Goal: Information Seeking & Learning: Learn about a topic

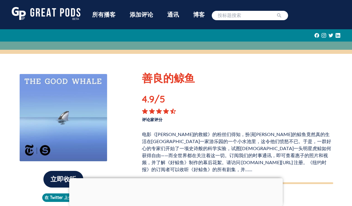
click at [181, 179] on div at bounding box center [176, 179] width 214 height 0
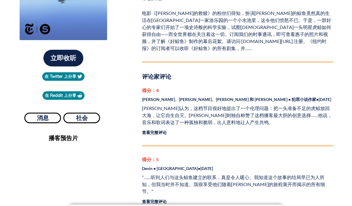
scroll to position [123, 0]
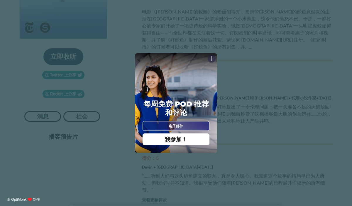
click at [211, 57] on font "十" at bounding box center [211, 58] width 5 height 5
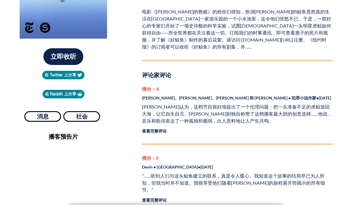
click at [152, 133] on font "查看完整评论" at bounding box center [154, 131] width 25 height 5
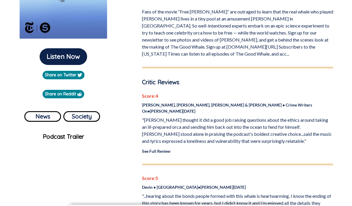
click at [177, 117] on p ""[PERSON_NAME] thought it did a good job raising questions about the ethics aro…" at bounding box center [237, 131] width 191 height 28
click at [159, 149] on link "See Full Review" at bounding box center [156, 151] width 28 height 5
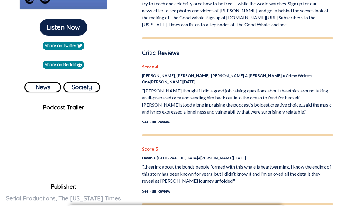
scroll to position [156, 0]
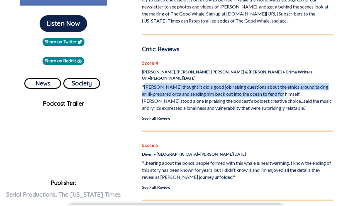
drag, startPoint x: 144, startPoint y: 74, endPoint x: 292, endPoint y: 79, distance: 148.8
click at [292, 84] on p ""[PERSON_NAME] thought it did a good job raising questions about the ethics aro…" at bounding box center [237, 98] width 191 height 28
copy p "Toby thought it did a good job raising questions about the ethics around taking…"
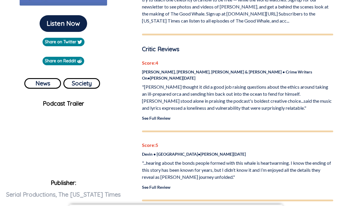
click at [296, 88] on p ""[PERSON_NAME] thought it did a good job raising questions about the ethics aro…" at bounding box center [237, 98] width 191 height 28
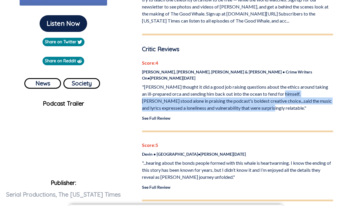
drag, startPoint x: 294, startPoint y: 80, endPoint x: 267, endPoint y: 94, distance: 30.0
click at [267, 94] on p ""[PERSON_NAME] thought it did a good job raising questions about the ethics aro…" at bounding box center [237, 98] width 191 height 28
copy p "Kevin stood alone in praising the podcast's boldest creative choice...said the …"
click at [319, 97] on p ""[PERSON_NAME] thought it did a good job raising questions about the ethics aro…" at bounding box center [237, 98] width 191 height 28
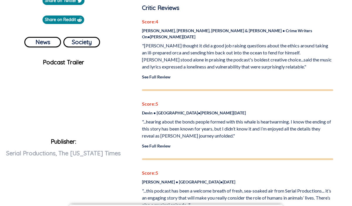
scroll to position [198, 0]
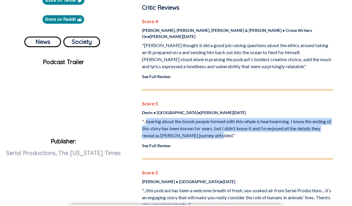
drag, startPoint x: 146, startPoint y: 109, endPoint x: 214, endPoint y: 123, distance: 68.7
click at [214, 123] on p ""...hearing about the bonds people formed with this whale is heartwarming. I kn…" at bounding box center [237, 128] width 191 height 21
copy p "hearing about the bonds people formed with this whale is heartwarming. I know t…"
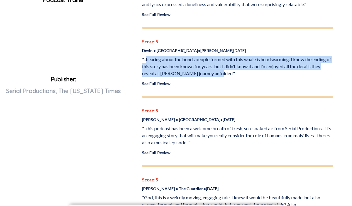
scroll to position [266, 0]
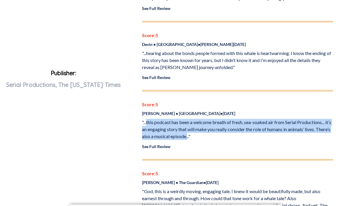
drag, startPoint x: 147, startPoint y: 111, endPoint x: 203, endPoint y: 124, distance: 58.1
click at [204, 125] on p ""...this podcast has been a welcome breath of fresh, sea-soaked air from Serial…" at bounding box center [237, 129] width 191 height 21
copy p "this podcast has been a welcome breath of fresh, sea-soaked air from Serial Pro…"
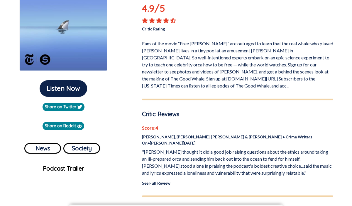
scroll to position [92, 0]
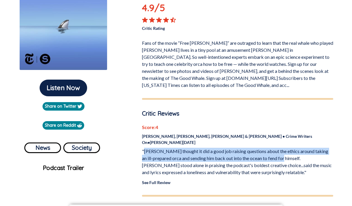
drag, startPoint x: 144, startPoint y: 140, endPoint x: 292, endPoint y: 146, distance: 148.5
click at [292, 148] on p ""[PERSON_NAME] thought it did a good job raising questions about the ethics aro…" at bounding box center [237, 162] width 191 height 28
copy p "Toby thought it did a good job raising questions about the ethics around taking…"
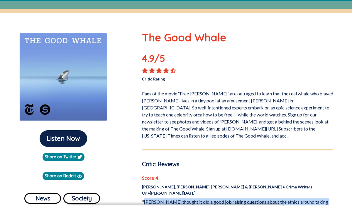
scroll to position [0, 0]
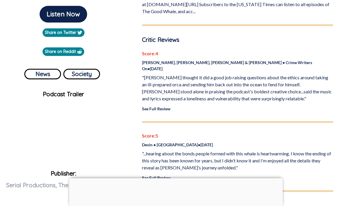
scroll to position [168, 0]
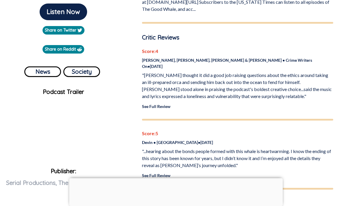
click at [175, 179] on div at bounding box center [176, 179] width 214 height 0
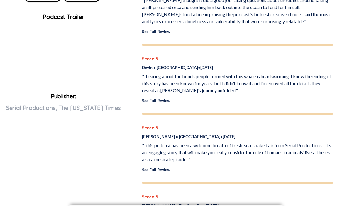
scroll to position [271, 0]
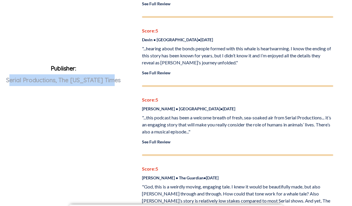
drag, startPoint x: 11, startPoint y: 80, endPoint x: 121, endPoint y: 83, distance: 109.4
click at [121, 83] on p "Publisher: Serial Productions, The [US_STATE] Times" at bounding box center [63, 84] width 117 height 42
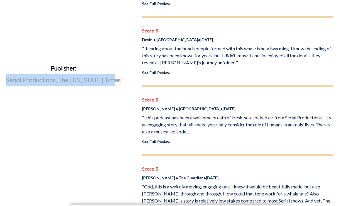
drag, startPoint x: 9, startPoint y: 80, endPoint x: 126, endPoint y: 86, distance: 116.3
copy span "Serial Productions, The [US_STATE] Times"
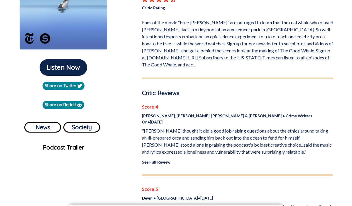
scroll to position [136, 0]
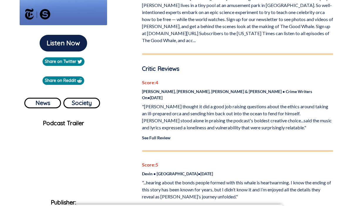
click at [155, 129] on div "Score: 4 [PERSON_NAME], [PERSON_NAME], [PERSON_NAME] & [PERSON_NAME] • Crime Wr…" at bounding box center [237, 115] width 191 height 73
click at [155, 128] on div "Score: 4 [PERSON_NAME], [PERSON_NAME], [PERSON_NAME] & [PERSON_NAME] • Crime Wr…" at bounding box center [237, 115] width 191 height 73
click at [154, 136] on link "See Full Review" at bounding box center [156, 138] width 28 height 5
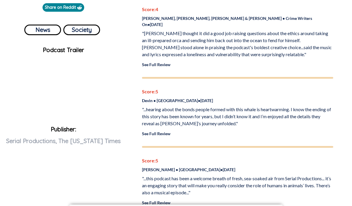
scroll to position [212, 0]
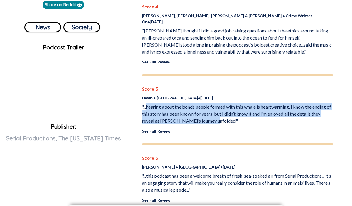
drag, startPoint x: 147, startPoint y: 95, endPoint x: 212, endPoint y: 110, distance: 67.4
click at [212, 110] on p ""...hearing about the bonds people formed with this whale is heartwarming. I kn…" at bounding box center [237, 114] width 191 height 21
copy p "hearing about the bonds people formed with this whale is heartwarming. I know t…"
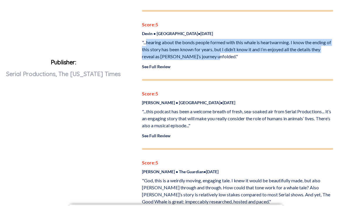
scroll to position [284, 0]
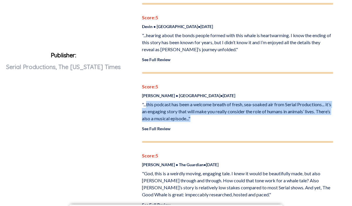
drag, startPoint x: 146, startPoint y: 91, endPoint x: 209, endPoint y: 104, distance: 63.9
click at [209, 104] on p ""...this podcast has been a welcome breath of fresh, sea-soaked air from Serial…" at bounding box center [237, 111] width 191 height 21
copy p "this podcast has been a welcome breath of fresh, sea-soaked air from Serial Pro…"
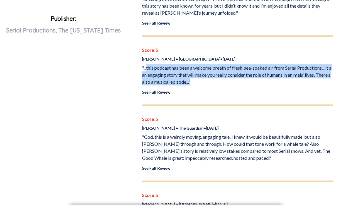
scroll to position [328, 0]
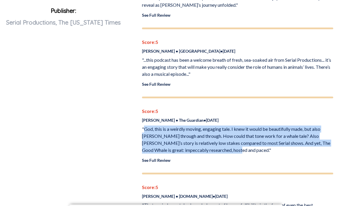
drag, startPoint x: 144, startPoint y: 117, endPoint x: 230, endPoint y: 137, distance: 88.1
click at [230, 137] on p ""God, this is a weirdly moving, engaging tale. I knew it would be beautifully m…" at bounding box center [237, 140] width 191 height 28
copy p "[DEMOGRAPHIC_DATA], this is a weirdly moving, engaging tale. I knew it would be…"
click at [162, 158] on link "See Full Review" at bounding box center [156, 160] width 28 height 5
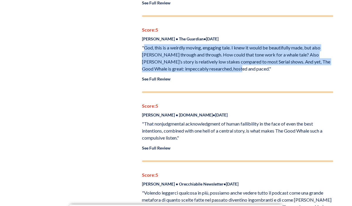
scroll to position [411, 0]
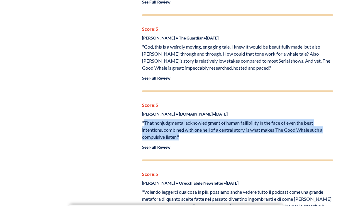
drag, startPoint x: 144, startPoint y: 111, endPoint x: 180, endPoint y: 124, distance: 37.7
click at [180, 124] on p ""That nonjudgmental acknowledgment of human fallibility in the face of even the…" at bounding box center [237, 130] width 191 height 21
copy p "That nonjudgmental acknowledgment of human fallibility in the face of even the …"
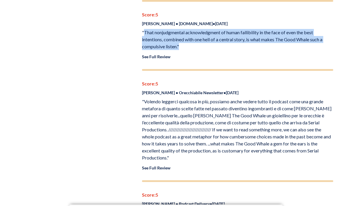
scroll to position [502, 0]
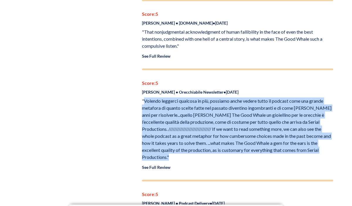
drag, startPoint x: 145, startPoint y: 89, endPoint x: 263, endPoint y: 141, distance: 129.7
click at [263, 141] on div "Score: 5 [PERSON_NAME] • Orecchiabile Newsletter • [DATE] "Volendo leggerci qua…" at bounding box center [237, 125] width 191 height 91
copy p "Volendo leggerci qualcosa in più, possiamo anche vedere tutto il podcast come u…"
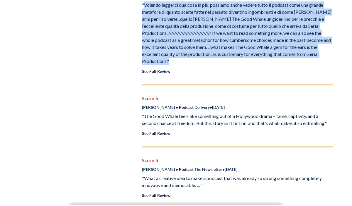
scroll to position [606, 0]
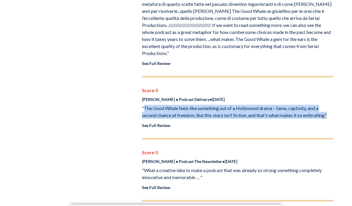
drag, startPoint x: 143, startPoint y: 90, endPoint x: 324, endPoint y: 99, distance: 181.2
click at [324, 99] on div "Score: 5 [PERSON_NAME] • Podcast Delivery • [DATE] "The Good Whale feels like s…" at bounding box center [237, 108] width 191 height 42
copy p "The Good Whale feels like something out of a Hollywood drama – fame, captivity,…"
